Goal: Check status: Check status

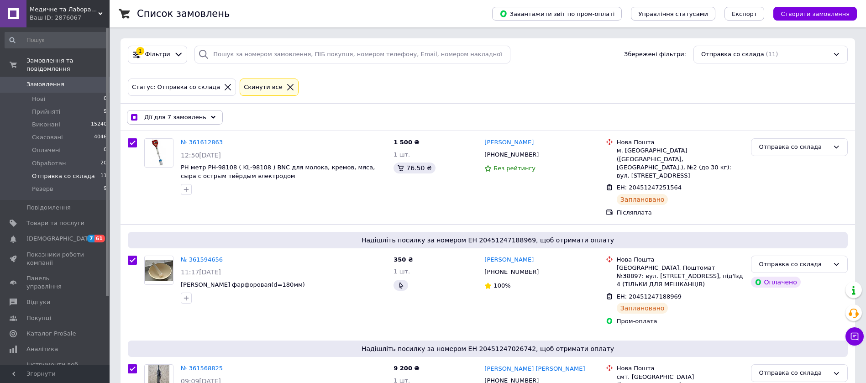
click at [286, 88] on icon at bounding box center [290, 87] width 8 height 8
checkbox input "false"
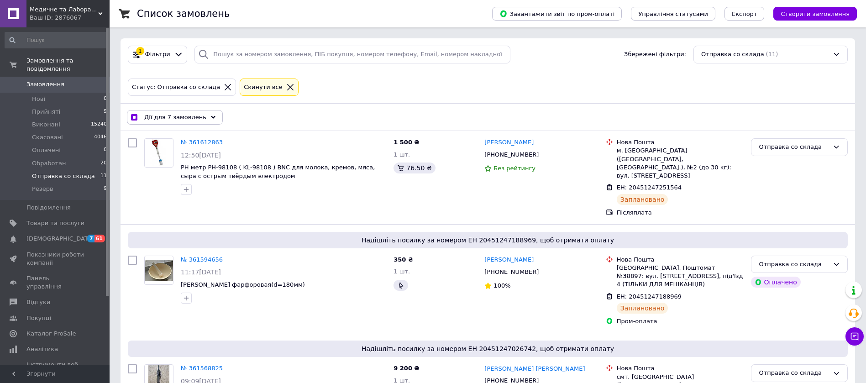
checkbox input "false"
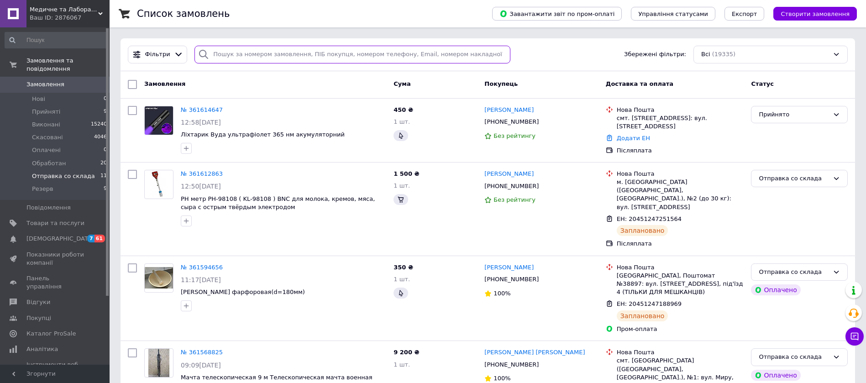
click at [231, 53] on input "search" at bounding box center [352, 55] width 316 height 18
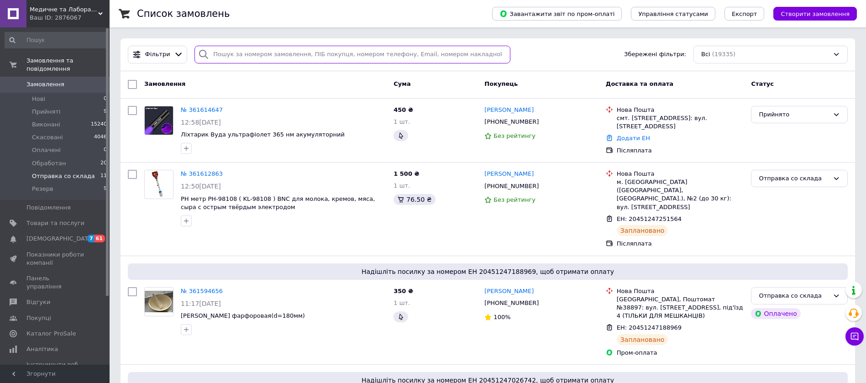
paste input "360862166"
type input "360862166"
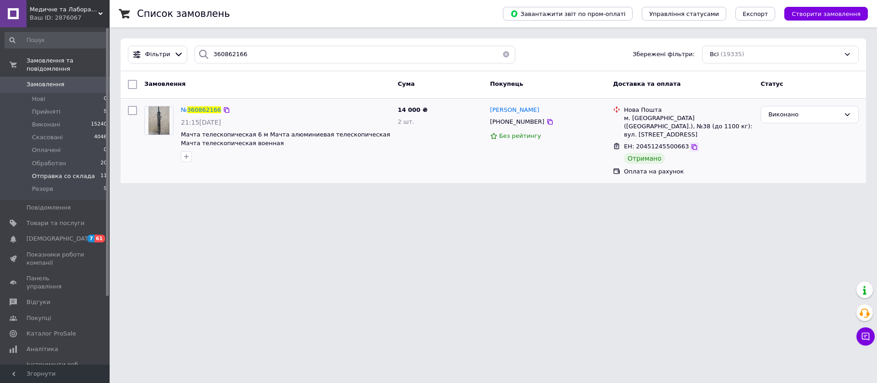
click at [691, 144] on icon at bounding box center [693, 146] width 5 height 5
